Goal: Transaction & Acquisition: Purchase product/service

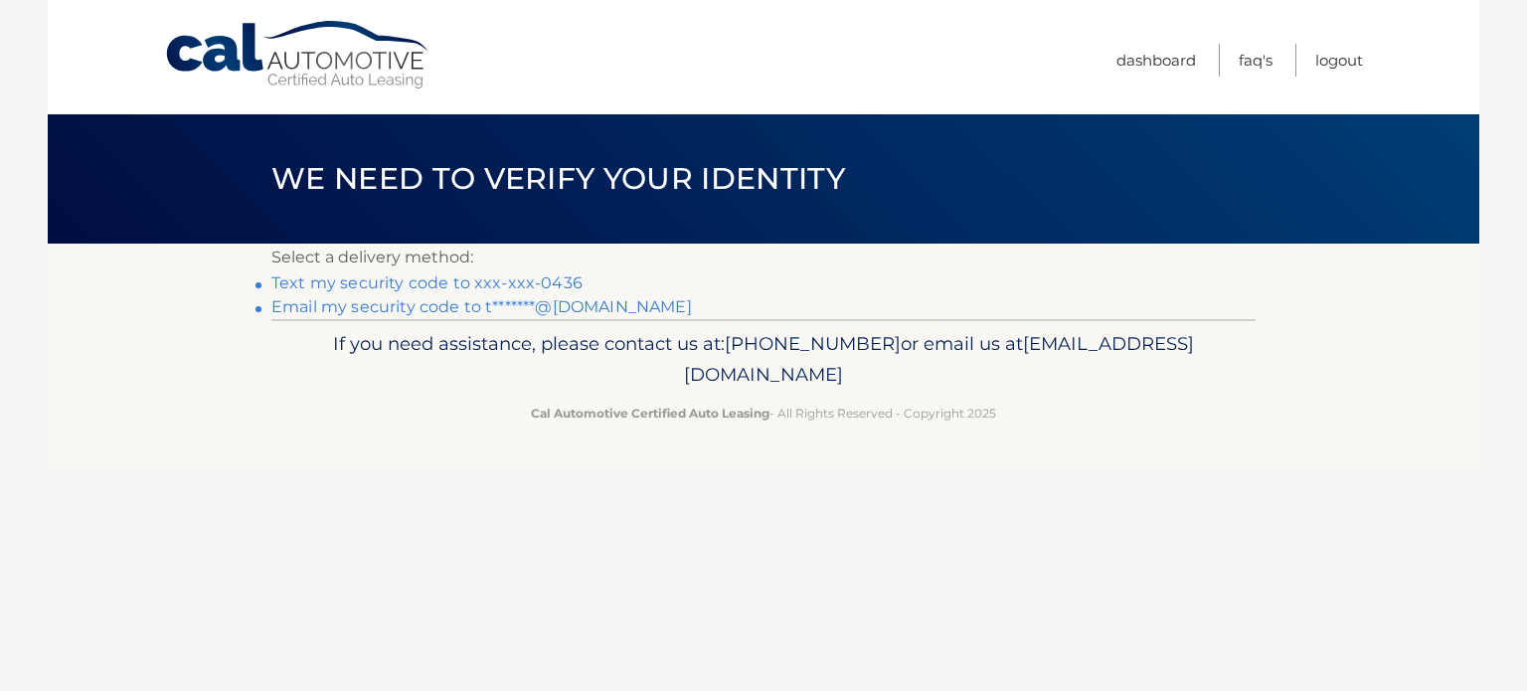
click at [429, 278] on link "Text my security code to xxx-xxx-0436" at bounding box center [426, 282] width 311 height 19
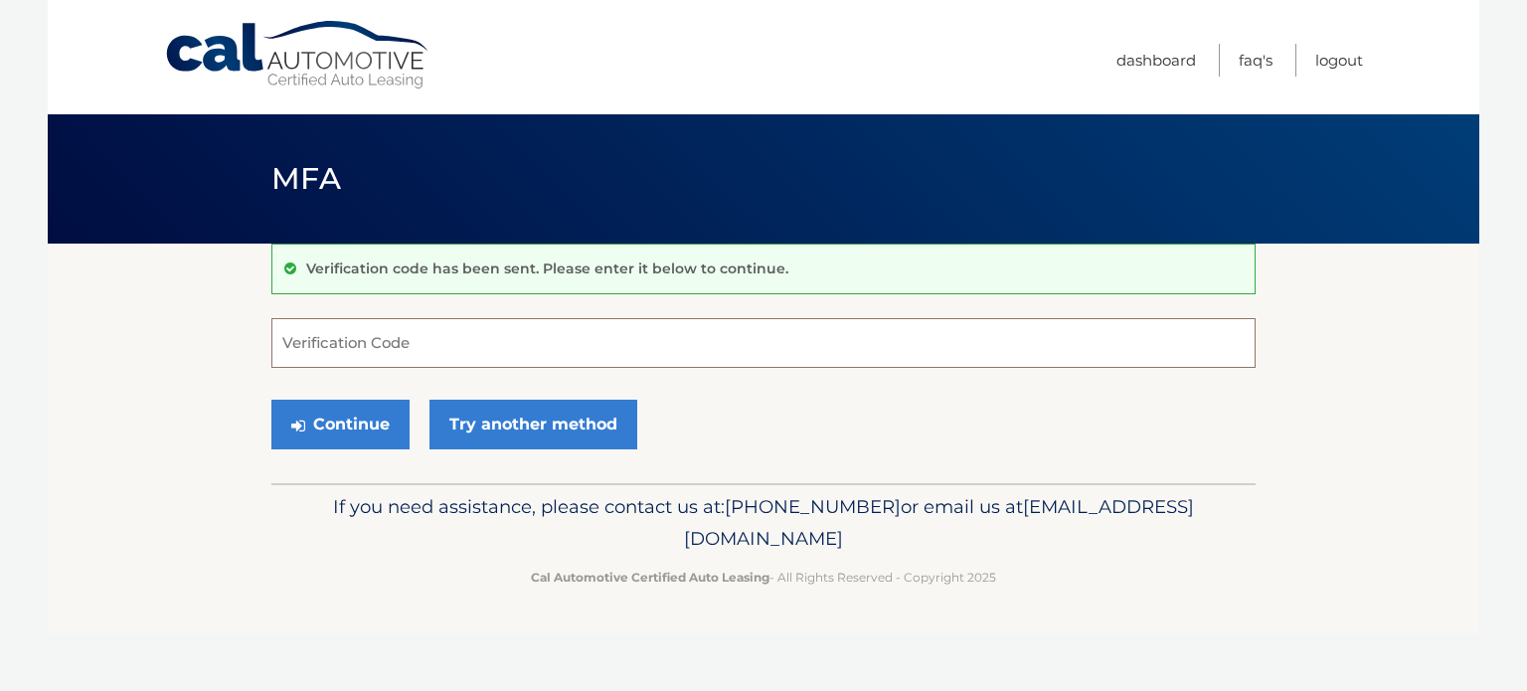
click at [412, 345] on input "Verification Code" at bounding box center [763, 343] width 984 height 50
type input "937828"
click at [329, 444] on button "Continue" at bounding box center [340, 425] width 138 height 50
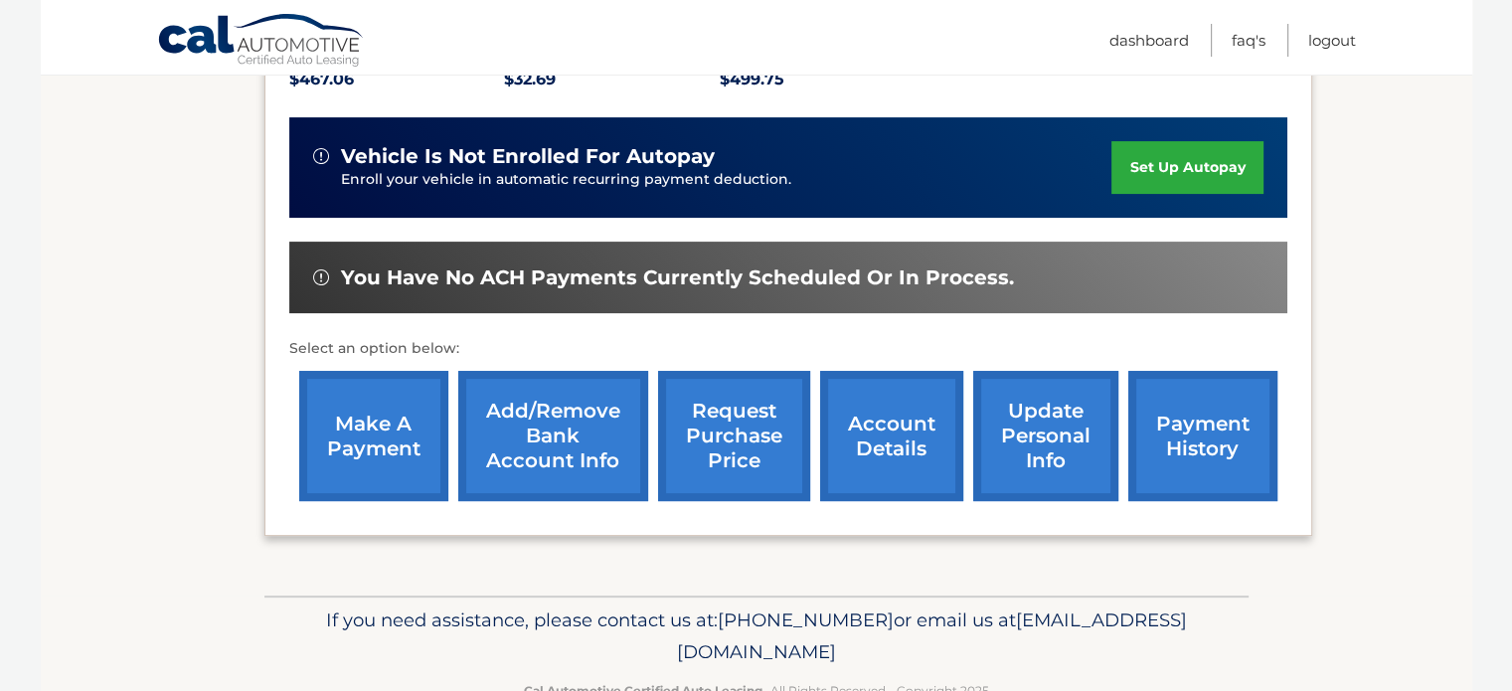
scroll to position [511, 0]
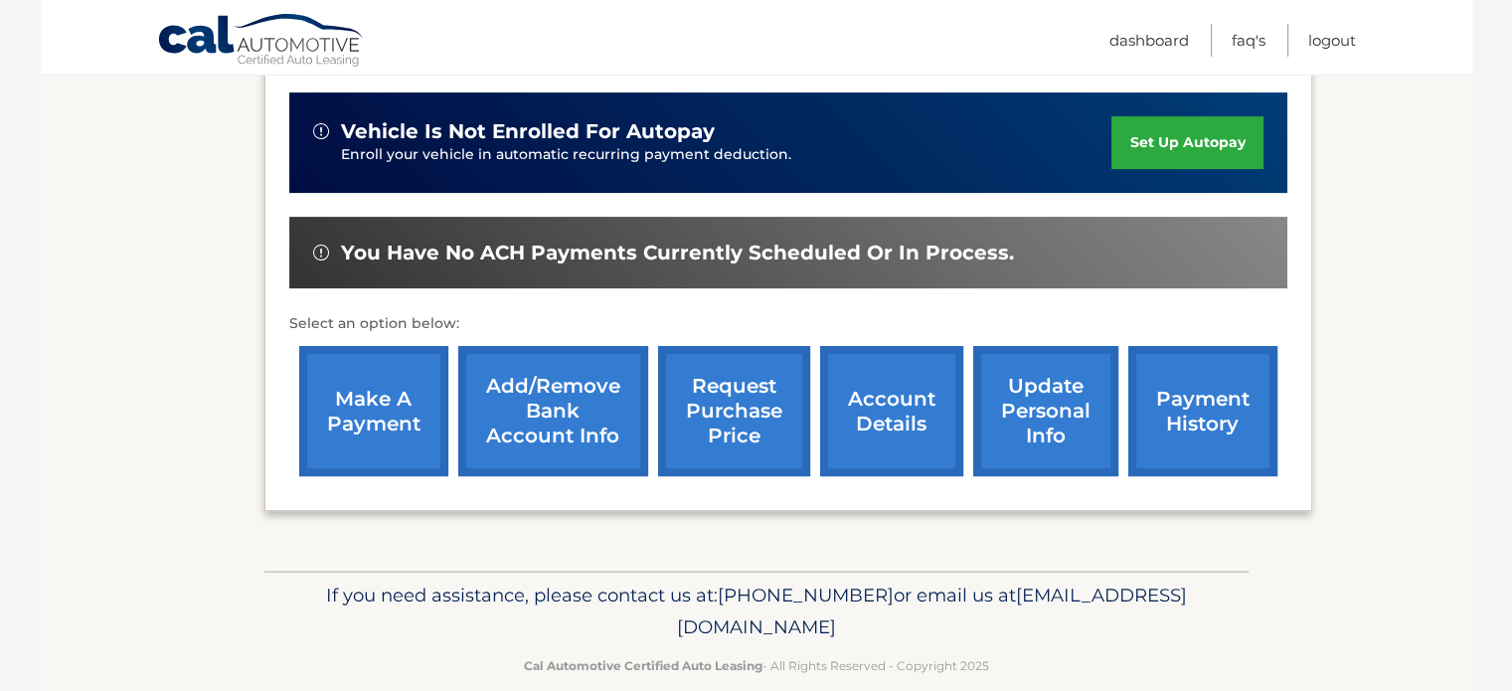
click at [366, 377] on link "make a payment" at bounding box center [373, 411] width 149 height 130
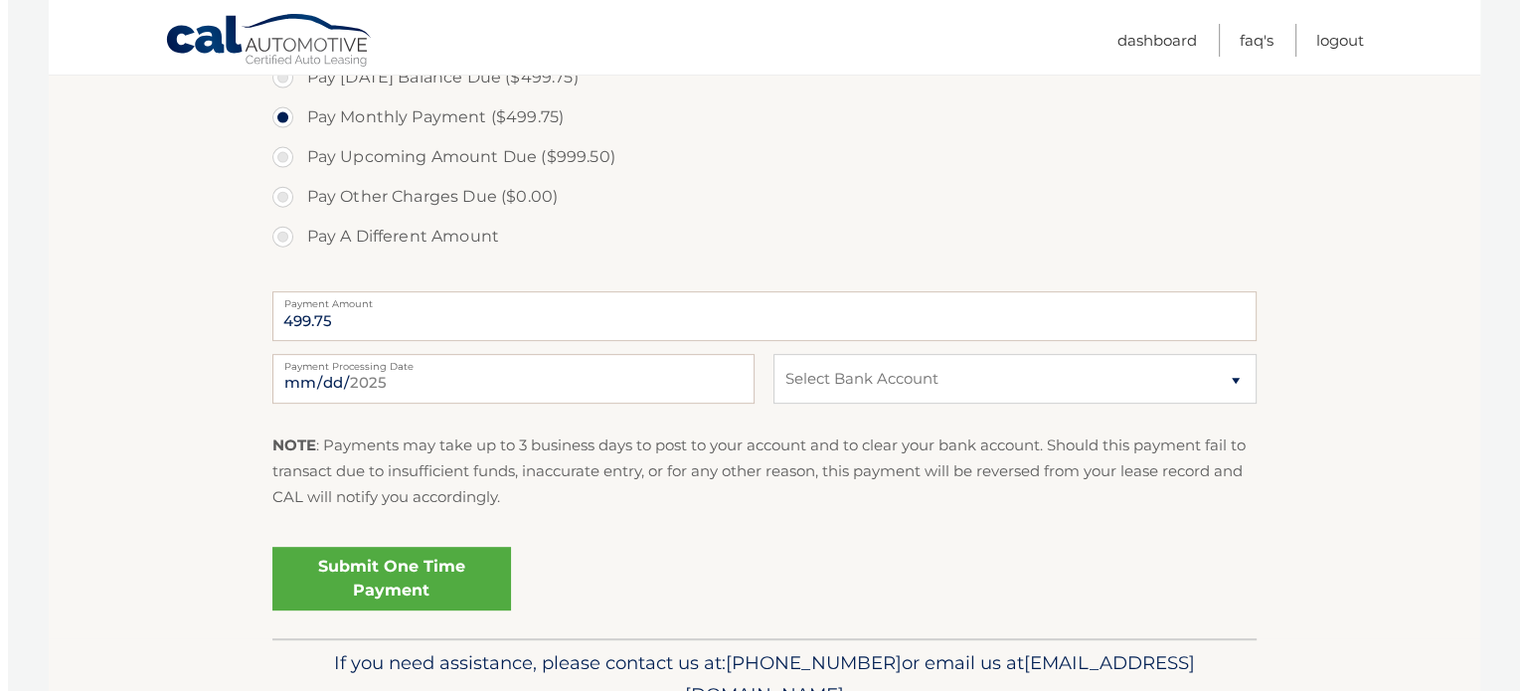
scroll to position [795, 0]
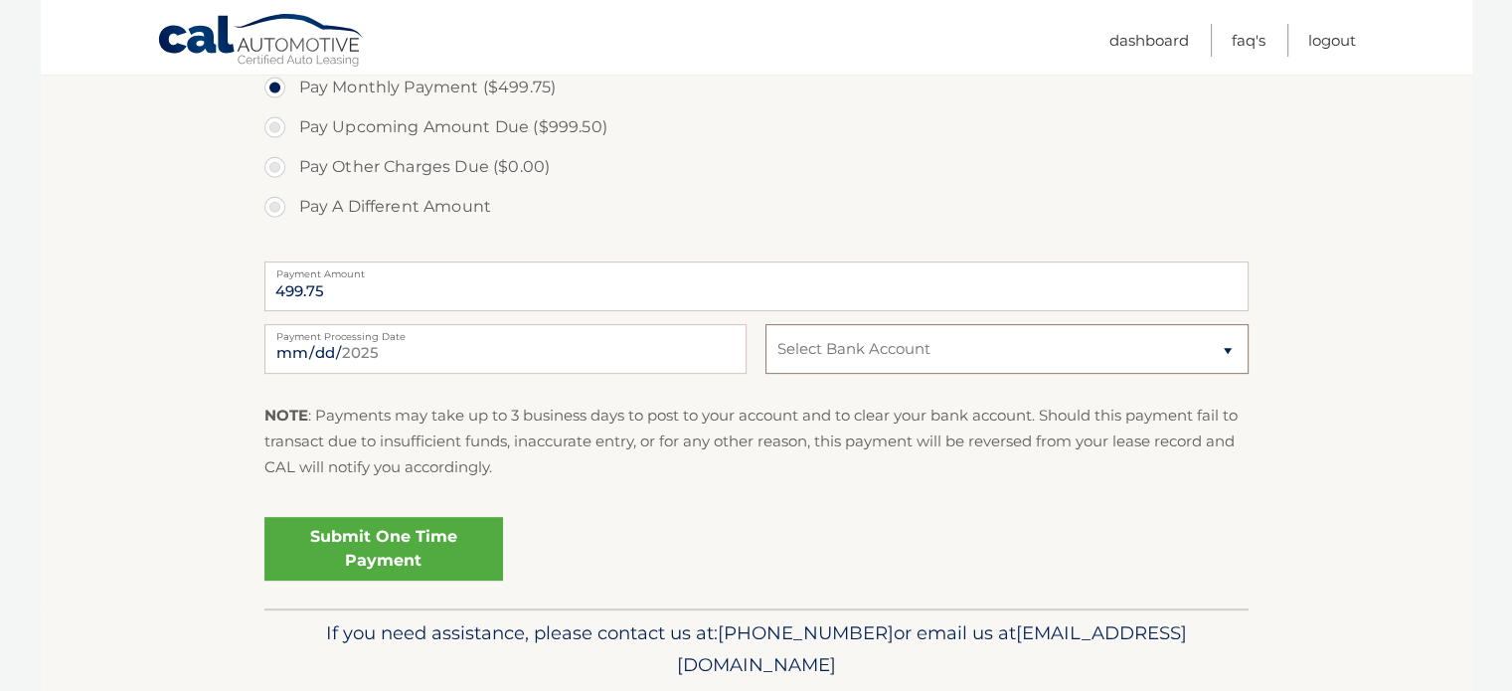
click at [1216, 351] on select "Select Bank Account Checking BANK OF AMERICA, N.A. *****4888 Checking BANK OF A…" at bounding box center [1007, 349] width 482 height 50
select select "MGZhZWY0MjctOGE1Ni00ZmI3LWJhNWUtYmJmZGYzNTE0MWZj"
click at [766, 324] on select "Select Bank Account Checking BANK OF AMERICA, N.A. *****4888 Checking BANK OF A…" at bounding box center [1007, 349] width 482 height 50
click at [413, 542] on link "Submit One Time Payment" at bounding box center [383, 549] width 239 height 64
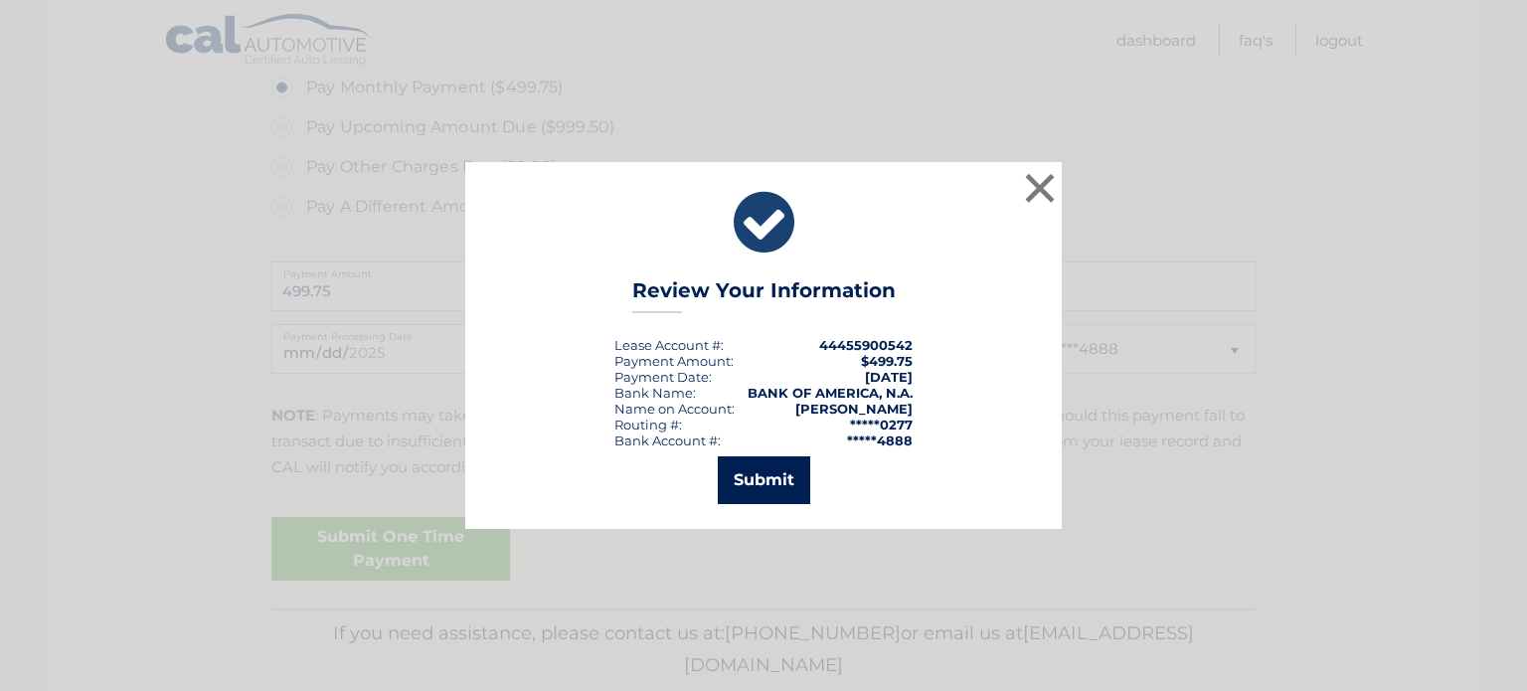
click at [765, 483] on button "Submit" at bounding box center [764, 480] width 92 height 48
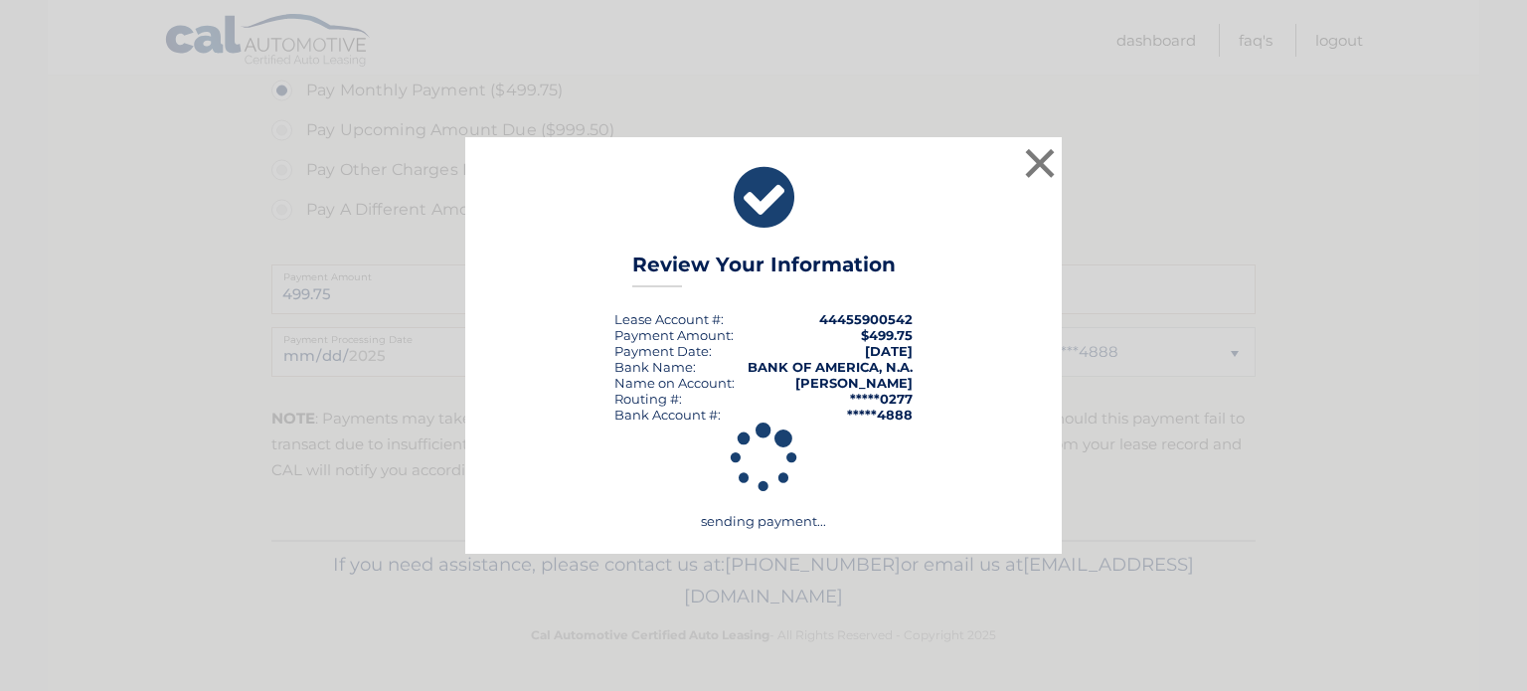
scroll to position [792, 0]
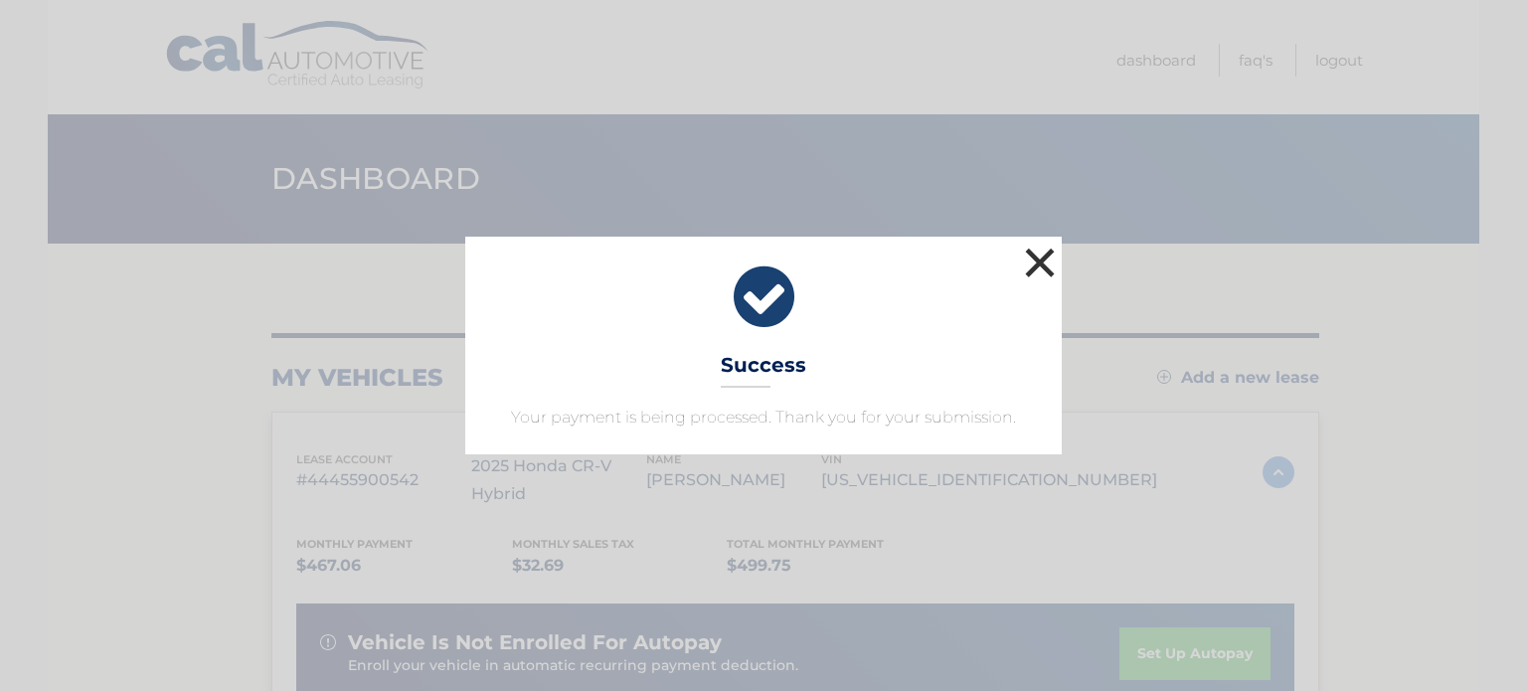
click at [1037, 261] on button "×" at bounding box center [1040, 263] width 40 height 40
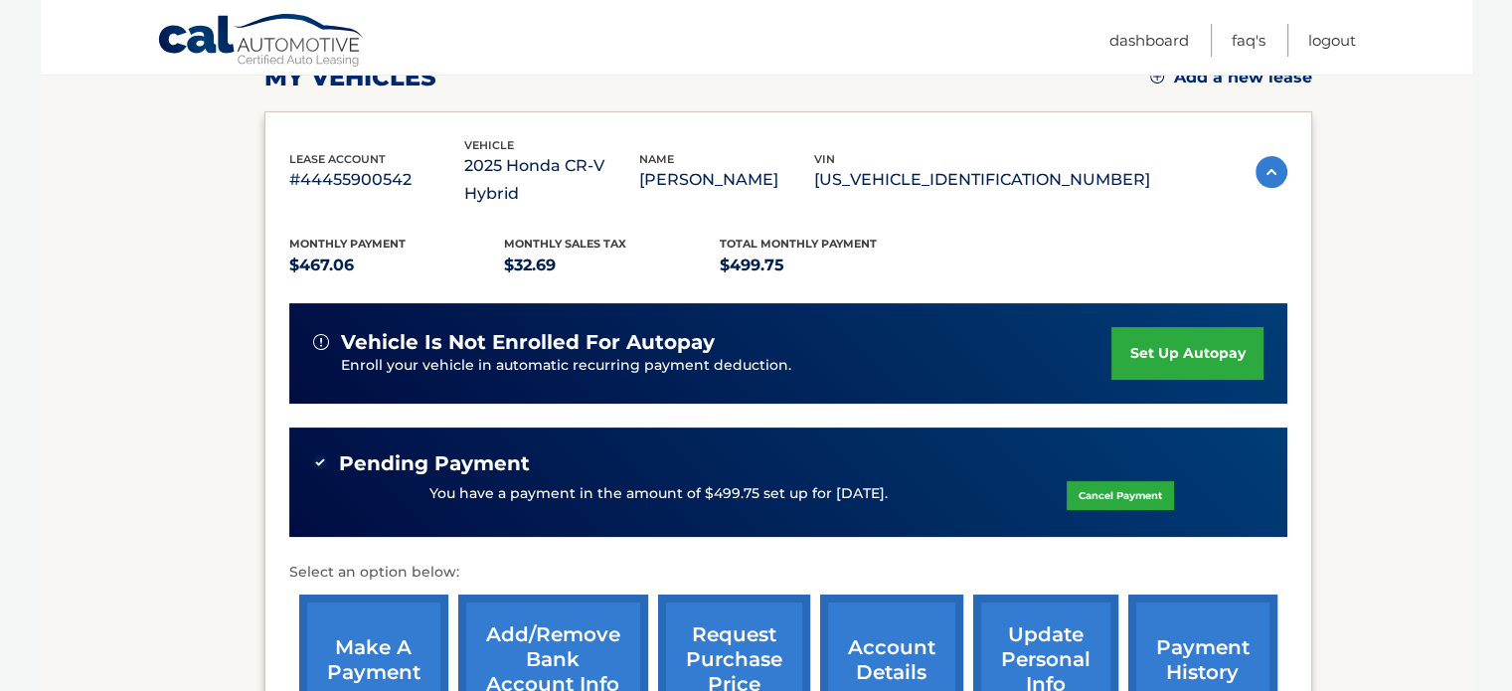
scroll to position [288, 0]
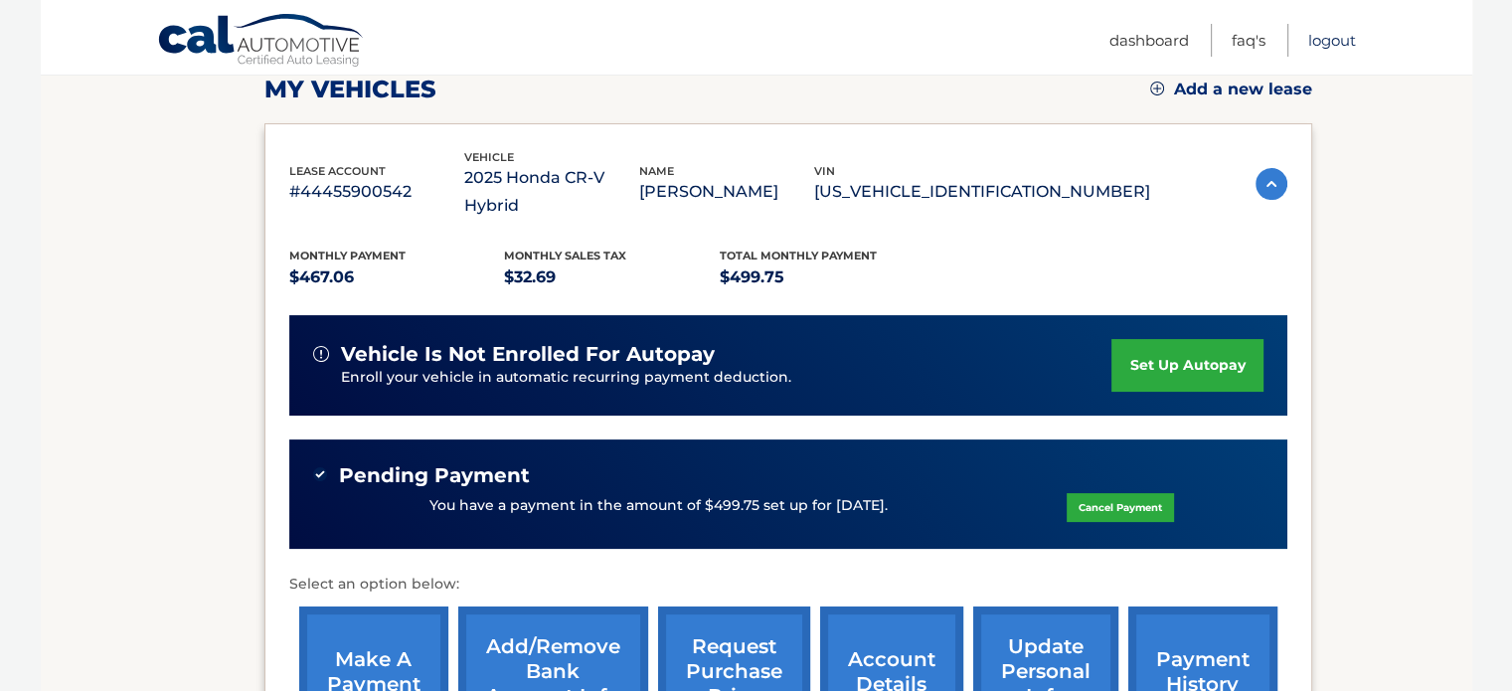
click at [1337, 39] on link "Logout" at bounding box center [1333, 40] width 48 height 33
